Goal: Find specific page/section: Find specific page/section

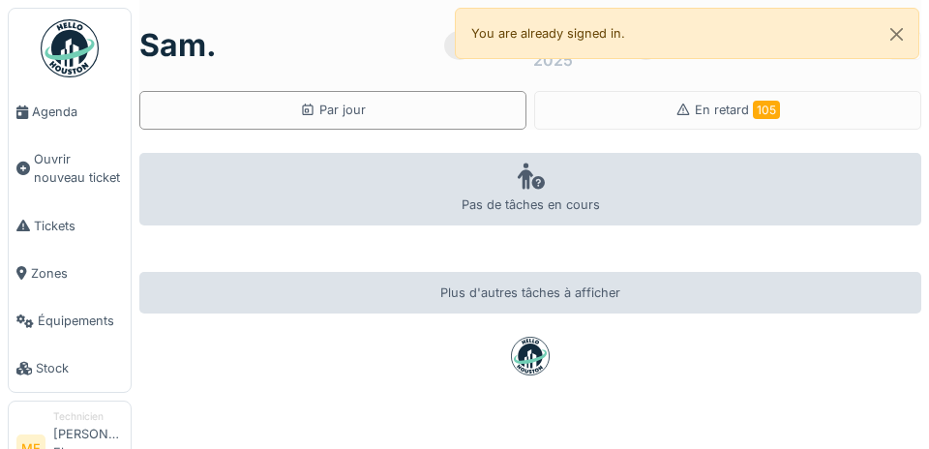
click at [28, 112] on icon at bounding box center [22, 112] width 12 height 14
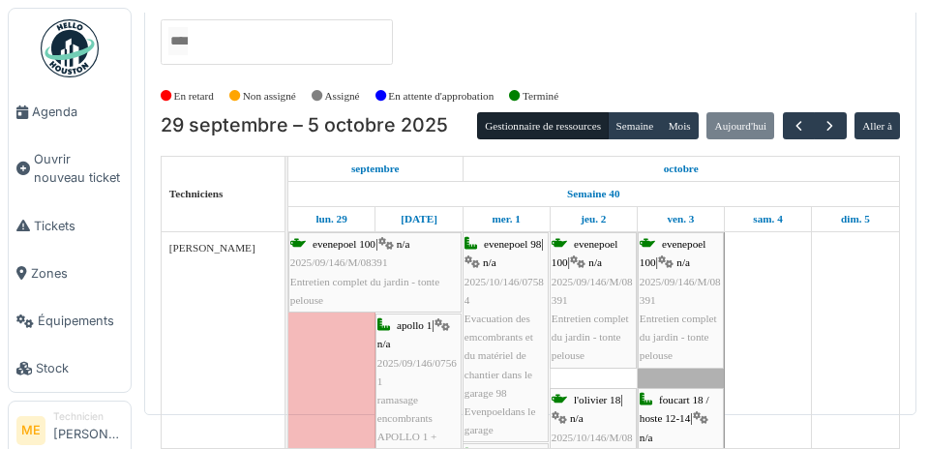
scroll to position [79, 0]
click at [828, 118] on span "button" at bounding box center [830, 126] width 16 height 16
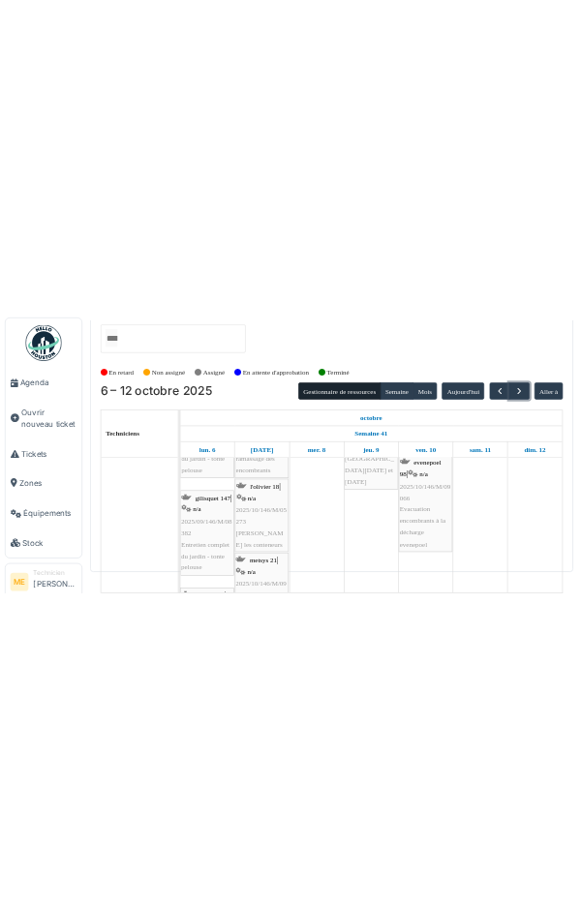
scroll to position [0, 0]
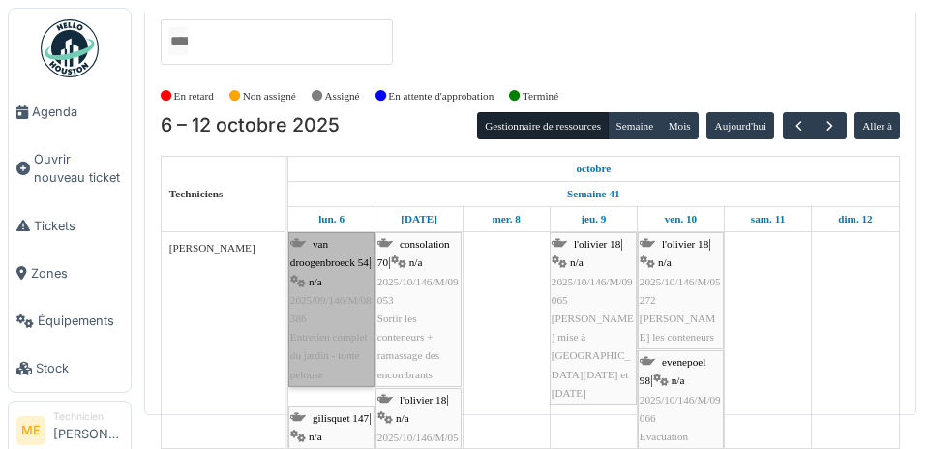
click at [331, 274] on link "van droogenbroeck 54 | n/a 2025/09/146/M/08386 Entretien complet du jardin - to…" at bounding box center [331, 309] width 86 height 155
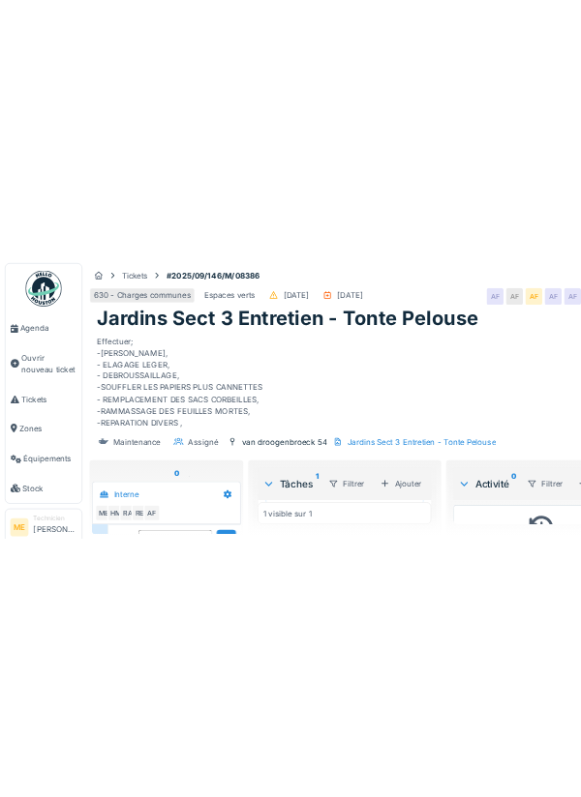
scroll to position [346, 0]
